Goal: Information Seeking & Learning: Learn about a topic

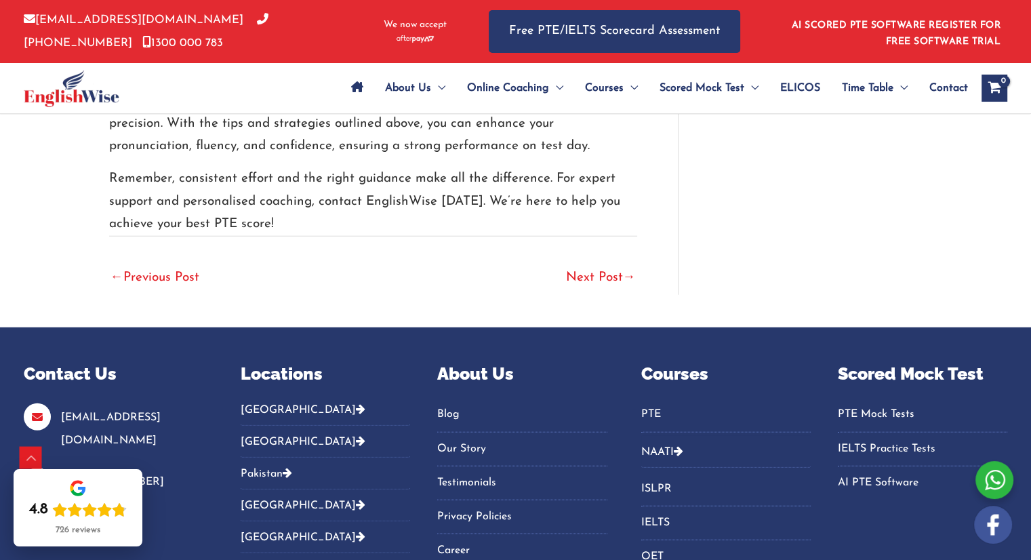
scroll to position [3469, 0]
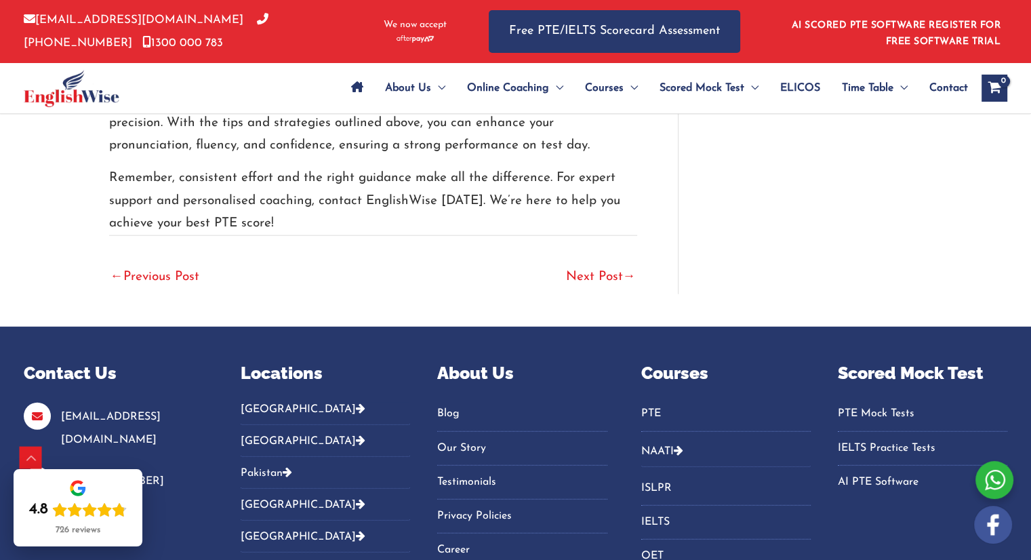
click at [594, 263] on link "Next Post →" at bounding box center [601, 278] width 70 height 30
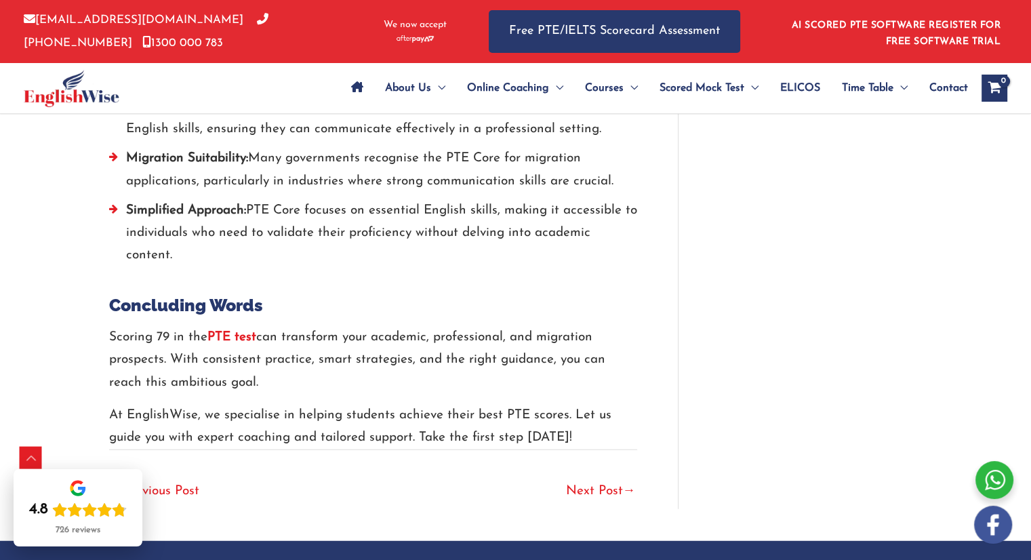
scroll to position [3302, 0]
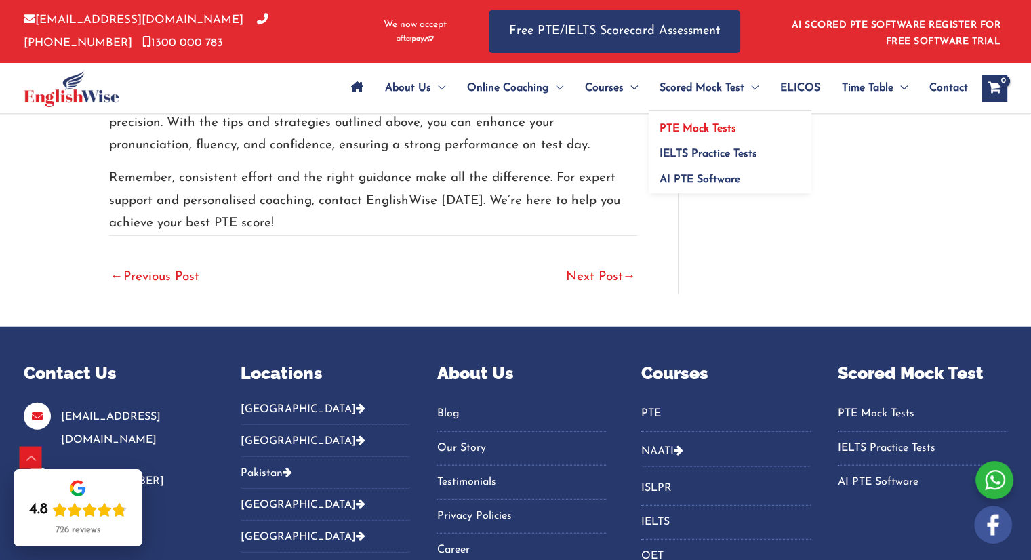
click at [686, 125] on span "PTE Mock Tests" at bounding box center [697, 128] width 77 height 11
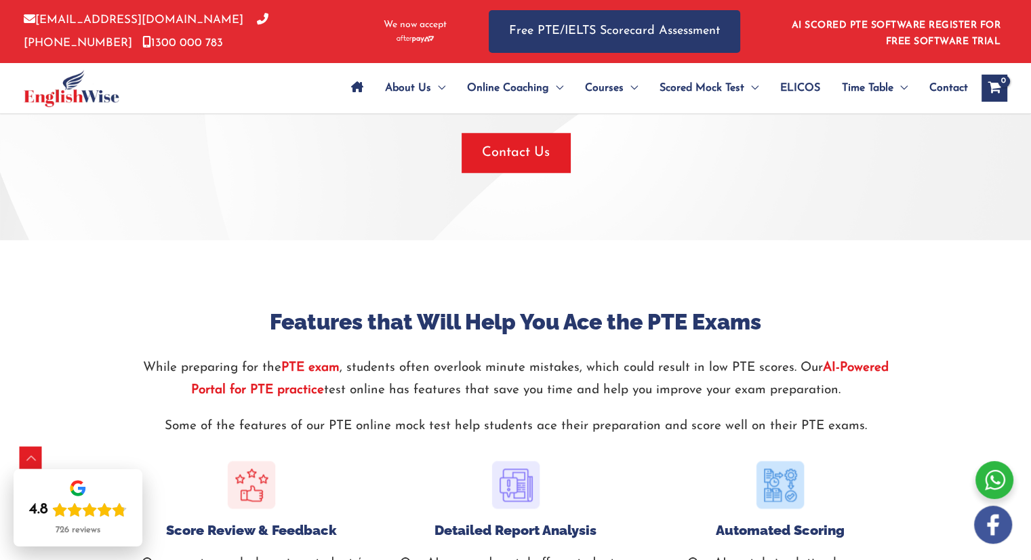
scroll to position [1239, 0]
